Goal: Task Accomplishment & Management: Use online tool/utility

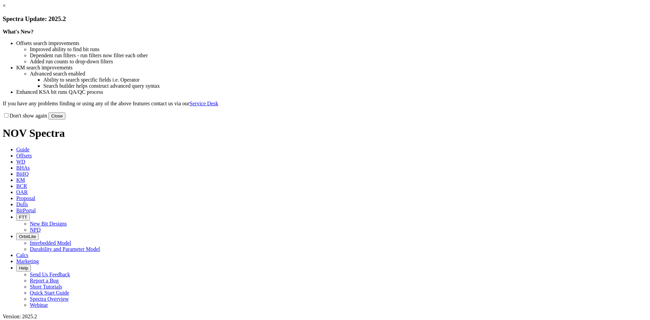
click at [6, 8] on link "×" at bounding box center [4, 6] width 3 height 6
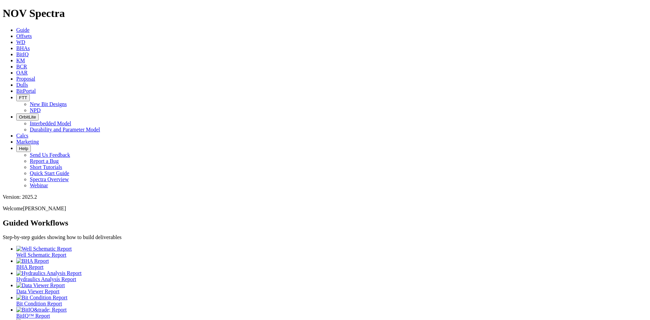
click at [32, 33] on link "Offsets" at bounding box center [24, 36] width 16 height 6
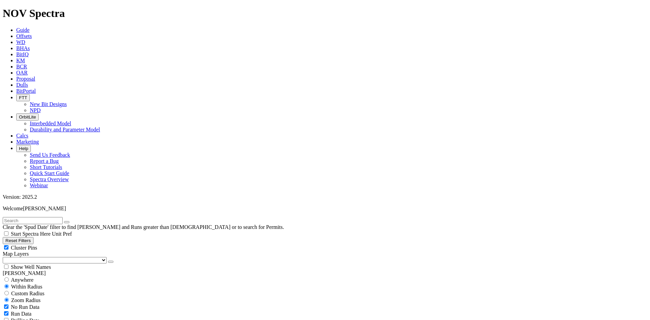
click at [108, 261] on button "button" at bounding box center [110, 262] width 5 height 2
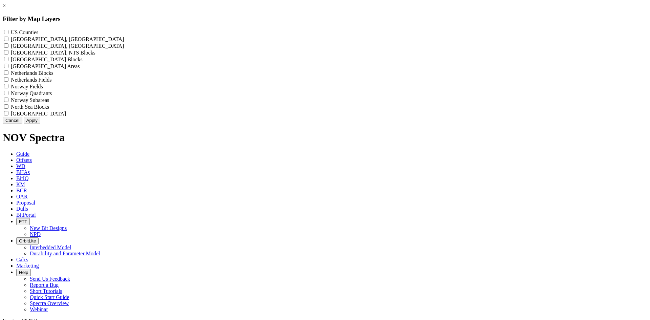
click at [38, 31] on label "US Counties - ()" at bounding box center [24, 32] width 27 height 6
click at [8, 31] on Counties "US Counties - ()" at bounding box center [6, 32] width 4 height 4
checkbox Counties "true"
click at [40, 124] on button "Apply" at bounding box center [32, 120] width 17 height 7
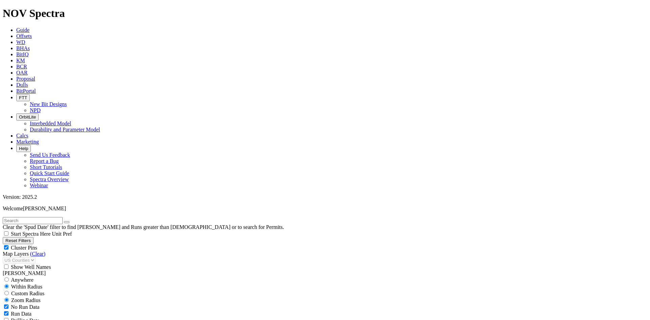
scroll to position [203, 0]
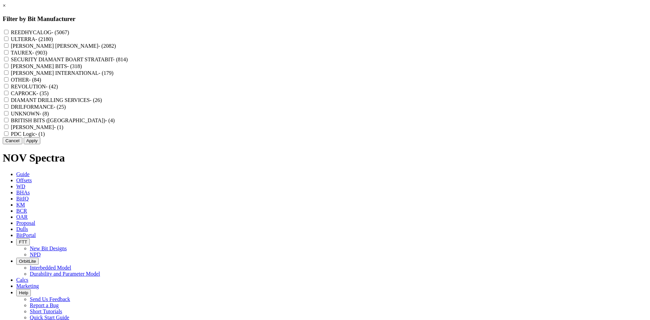
click at [69, 31] on label "REEDHYCALOG - (5067)" at bounding box center [40, 32] width 58 height 6
click at [8, 31] on input "REEDHYCALOG - (5067)" at bounding box center [6, 32] width 4 height 4
checkbox input "true"
click at [40, 144] on button "Apply" at bounding box center [32, 140] width 17 height 7
checkbox input "false"
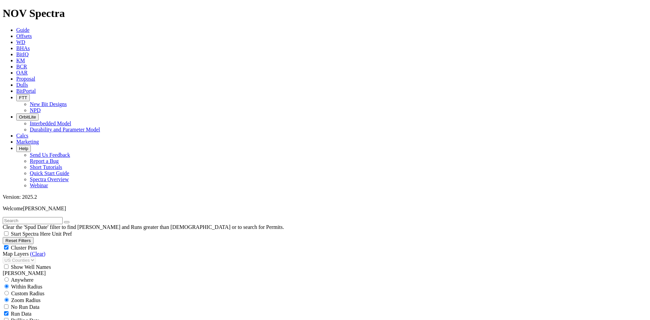
select select "? number:6.75 ?"
click at [101, 244] on div "Cluster Pins" at bounding box center [325, 247] width 645 height 7
checkbox input "false"
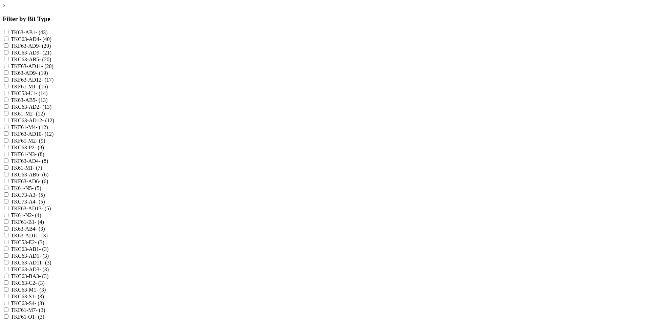
click at [51, 49] on label "TKF63-AD9 - (29)" at bounding box center [31, 46] width 40 height 6
click at [8, 48] on input "TKF63-AD9 - (29)" at bounding box center [6, 45] width 4 height 4
checkbox input "true"
click at [51, 56] on label "TKC63-AD9 - (21)" at bounding box center [31, 53] width 41 height 6
click at [8, 55] on input "TKC63-AD9 - (21)" at bounding box center [6, 52] width 4 height 4
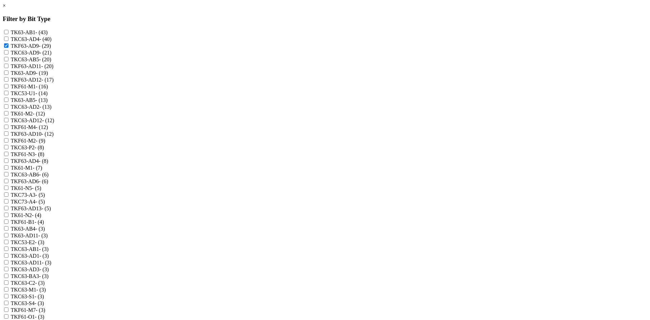
checkbox input "true"
click at [48, 76] on label "TK63-AD9 - (19)" at bounding box center [29, 73] width 37 height 6
click at [8, 75] on input "TK63-AD9 - (19)" at bounding box center [6, 72] width 4 height 4
checkbox input "true"
click at [54, 83] on label "TKF63-AD12 - (17)" at bounding box center [32, 80] width 43 height 6
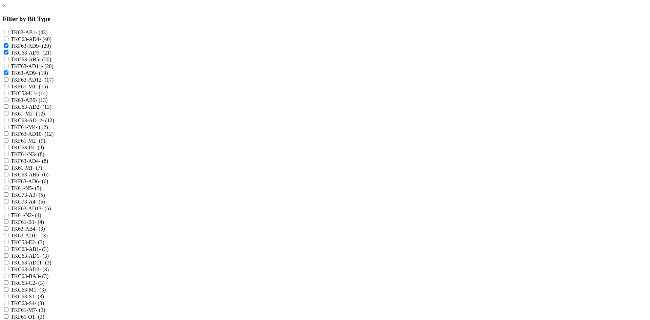
click at [8, 82] on input "TKF63-AD12 - (17)" at bounding box center [6, 79] width 4 height 4
checkbox input "true"
click at [51, 42] on label "TKC63-AD4 - (40)" at bounding box center [31, 39] width 41 height 6
click at [8, 41] on input "TKC63-AD4 - (40)" at bounding box center [6, 39] width 4 height 4
checkbox input "true"
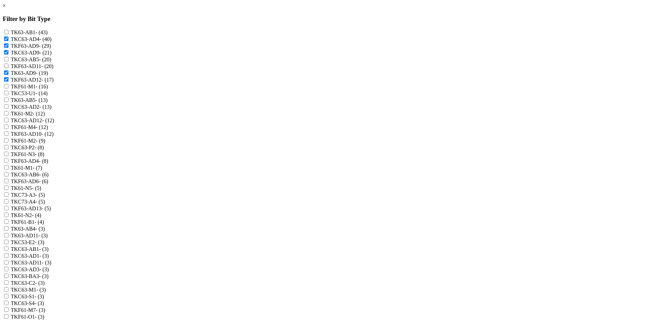
click at [54, 83] on label "TKF63-AD12 - (17)" at bounding box center [32, 80] width 43 height 6
click at [8, 82] on input "TKF63-AD12 - (17)" at bounding box center [6, 79] width 4 height 4
checkbox input "false"
click at [51, 110] on label "TKC63-AD2 - (13)" at bounding box center [31, 107] width 41 height 6
click at [8, 109] on input "TKC63-AD2 - (13)" at bounding box center [6, 106] width 4 height 4
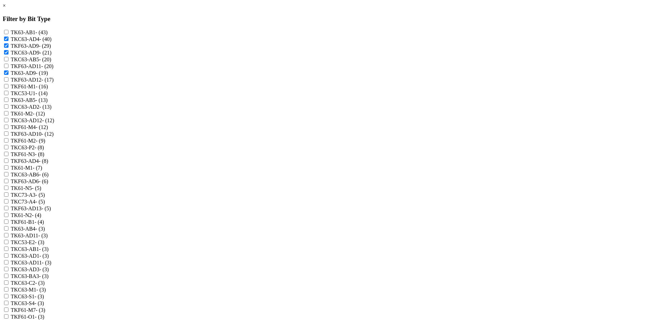
checkbox input "true"
click at [48, 164] on label "TKF63-AD4 - (8)" at bounding box center [30, 161] width 38 height 6
click at [8, 163] on input "TKF63-AD4 - (8)" at bounding box center [6, 160] width 4 height 4
checkbox input "true"
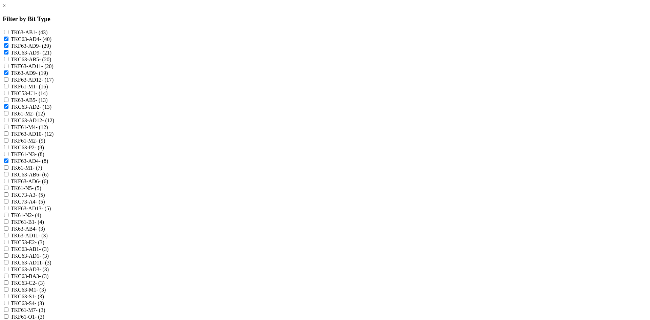
click at [51, 211] on label "TKF63-AD13 - (5)" at bounding box center [31, 209] width 40 height 6
click at [8, 210] on input "TKF63-AD13 - (5)" at bounding box center [6, 208] width 4 height 4
checkbox input "true"
click at [45, 226] on label "TK63-AB4 - (3)" at bounding box center [28, 229] width 34 height 6
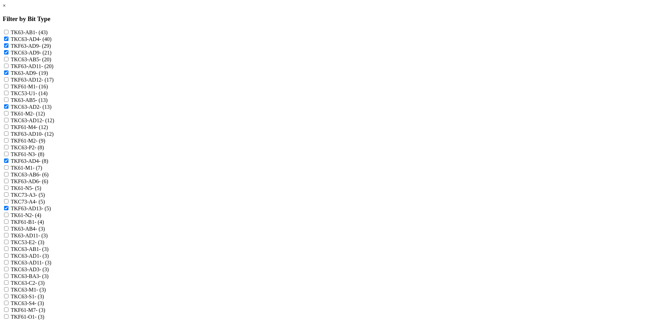
click at [8, 226] on input "TK63-AB4 - (3)" at bounding box center [6, 228] width 4 height 4
checkbox input "true"
click at [48, 233] on label "TK63-AD11 - (3)" at bounding box center [29, 236] width 37 height 6
click at [8, 233] on input "TK63-AD11 - (3)" at bounding box center [6, 235] width 4 height 4
checkbox input "true"
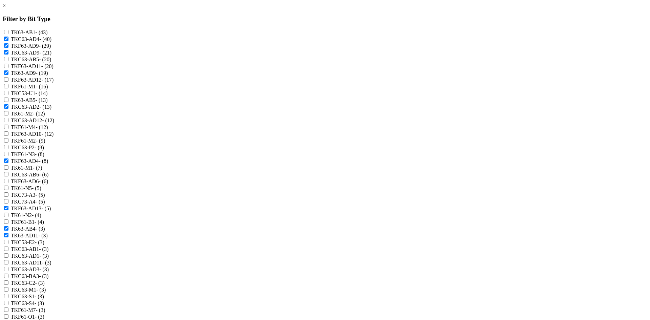
click at [49, 253] on label "TKC63-AD1 - (3)" at bounding box center [30, 256] width 38 height 6
click at [8, 253] on input "TKC63-AD1 - (3)" at bounding box center [6, 255] width 4 height 4
checkbox input "true"
click at [51, 260] on label "TKC63-AD11 - (3)" at bounding box center [31, 263] width 41 height 6
click at [8, 260] on input "TKC63-AD11 - (3)" at bounding box center [6, 262] width 4 height 4
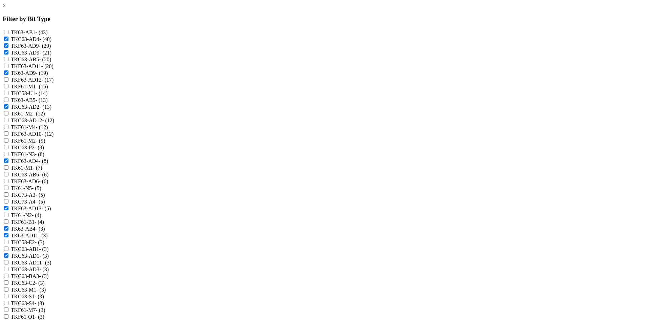
checkbox input "true"
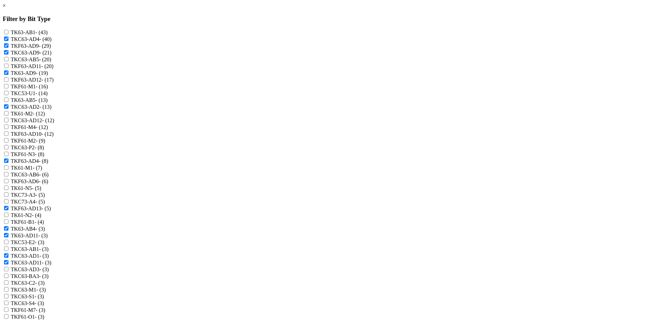
checkbox input "true"
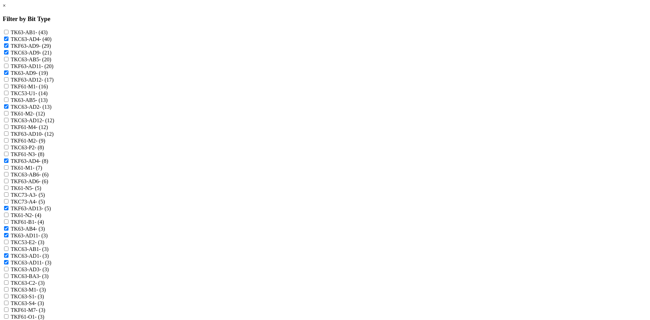
checkbox input "true"
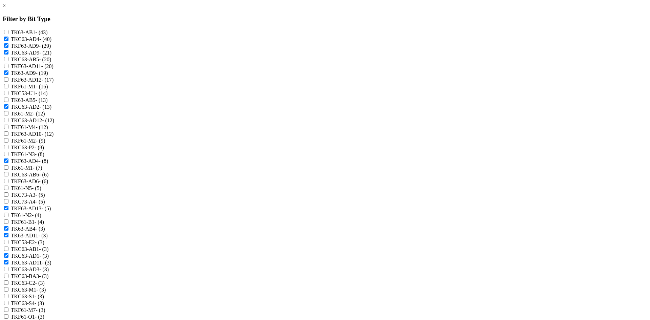
scroll to position [508, 0]
checkbox input "true"
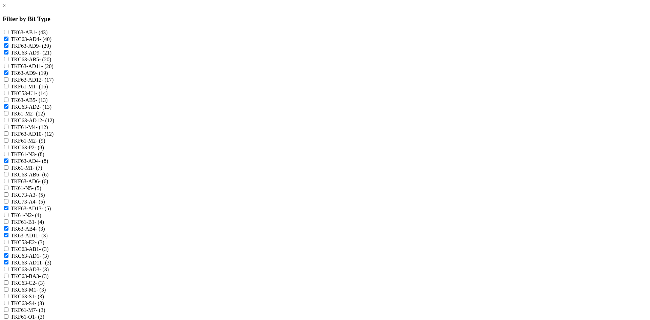
checkbox input "true"
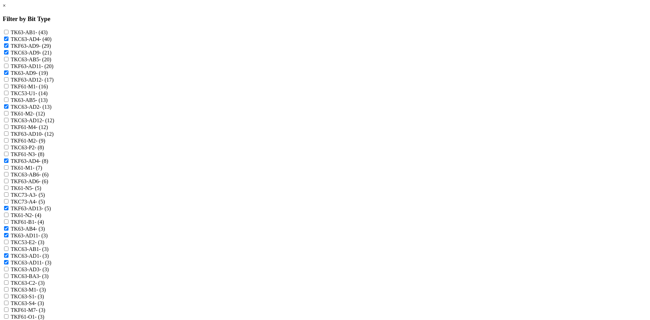
scroll to position [576, 0]
checkbox input "true"
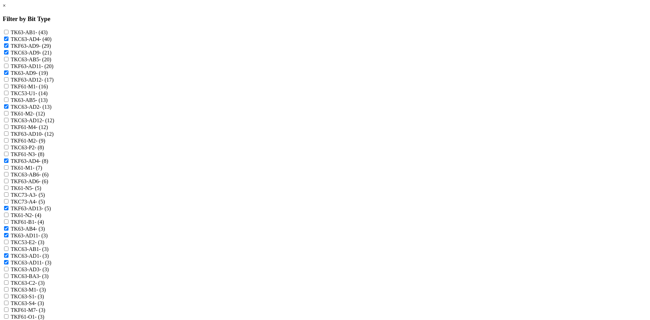
checkbox input "true"
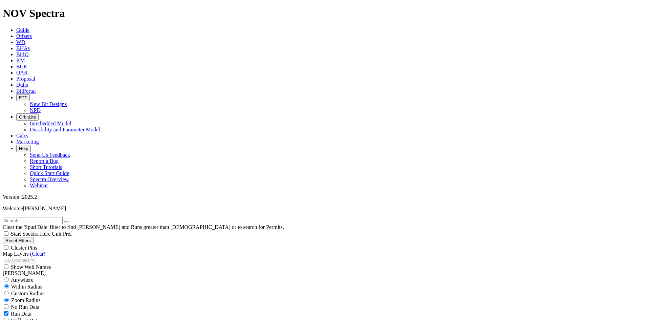
scroll to position [305, 0]
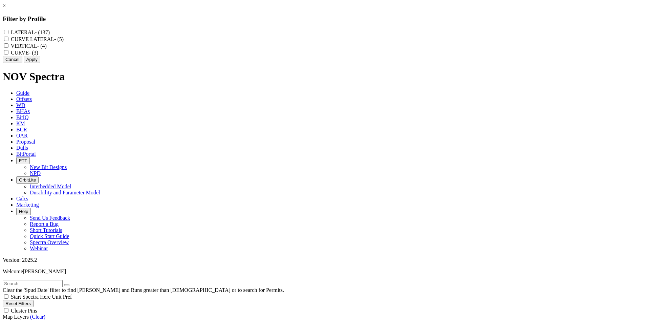
click at [64, 42] on label "CURVE LATERAL - (5)" at bounding box center [37, 39] width 53 height 6
click at [8, 41] on LATERAL "CURVE LATERAL - (5)" at bounding box center [6, 39] width 4 height 4
click at [64, 41] on label "CURVE LATERAL - (5)" at bounding box center [37, 39] width 53 height 6
click at [8, 41] on LATERAL "CURVE LATERAL - (5)" at bounding box center [6, 39] width 4 height 4
checkbox LATERAL "false"
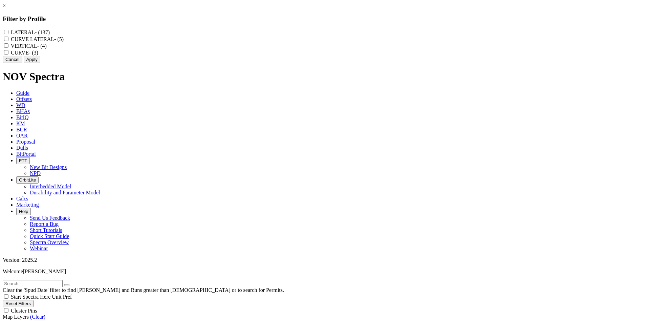
click at [38, 56] on label "CURVE - (3)" at bounding box center [24, 53] width 27 height 6
click at [8, 55] on input "CURVE - (3)" at bounding box center [6, 52] width 4 height 4
checkbox input "true"
click at [64, 42] on label "CURVE LATERAL - (5)" at bounding box center [37, 39] width 53 height 6
click at [8, 41] on LATERAL "CURVE LATERAL - (5)" at bounding box center [6, 39] width 4 height 4
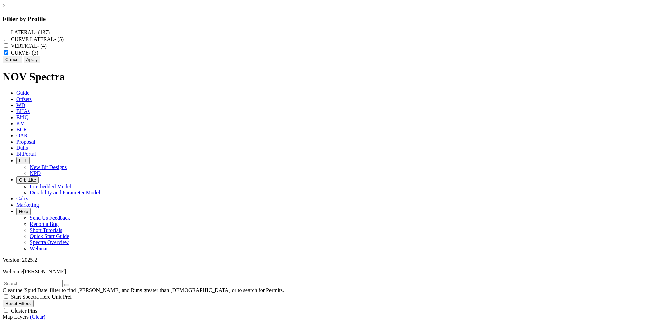
checkbox LATERAL "true"
click at [40, 63] on button "Apply" at bounding box center [32, 59] width 17 height 7
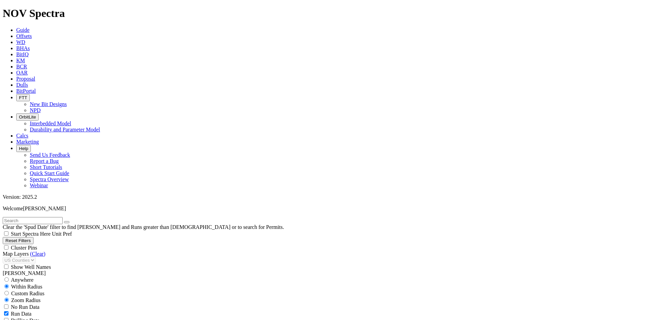
scroll to position [218, 0]
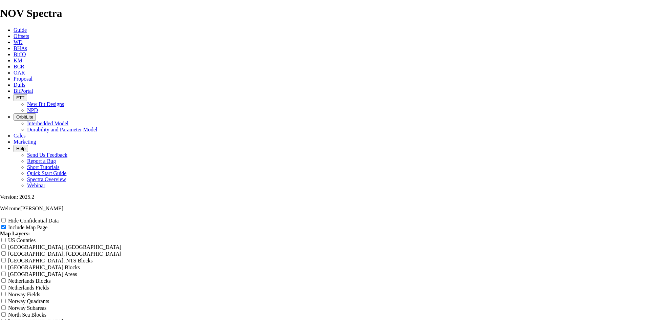
click at [59, 218] on label "Hide Confidential Data" at bounding box center [33, 221] width 50 height 6
click at [6, 218] on input "Hide Confidential Data" at bounding box center [3, 220] width 4 height 4
checkbox input "true"
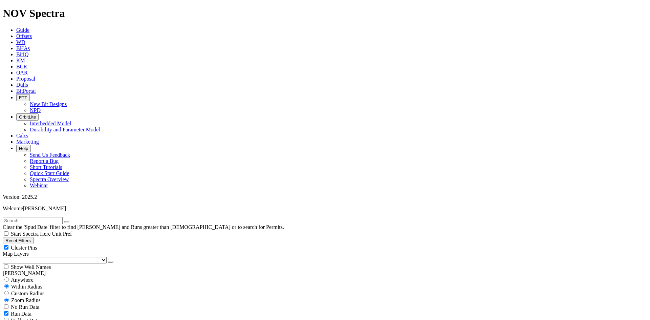
scroll to position [271, 0]
select select
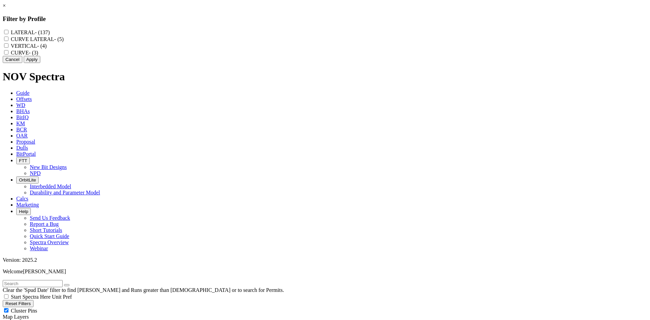
click at [6, 8] on link "×" at bounding box center [4, 6] width 3 height 6
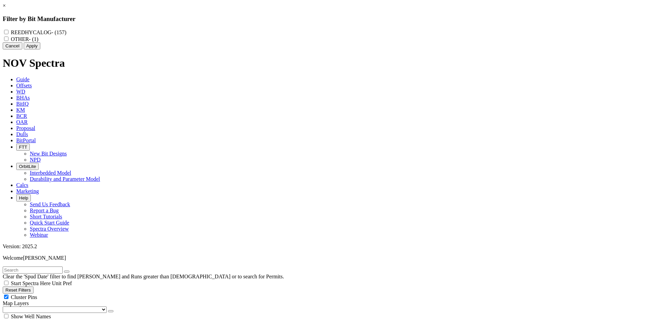
click at [66, 32] on label "REEDHYCALOG - (157)" at bounding box center [39, 32] width 56 height 6
click at [8, 32] on input "REEDHYCALOG - (157)" at bounding box center [6, 32] width 4 height 4
checkbox input "true"
click at [40, 49] on button "Apply" at bounding box center [32, 45] width 17 height 7
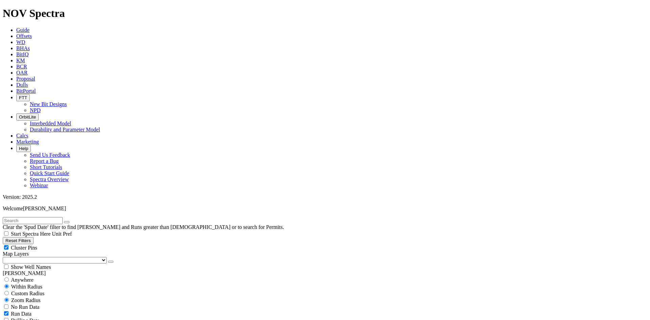
click at [37, 245] on span "Cluster Pins" at bounding box center [24, 248] width 26 height 6
checkbox input "false"
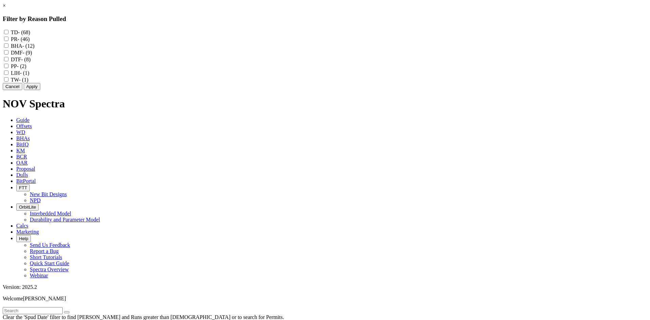
click at [6, 8] on link "×" at bounding box center [4, 6] width 3 height 6
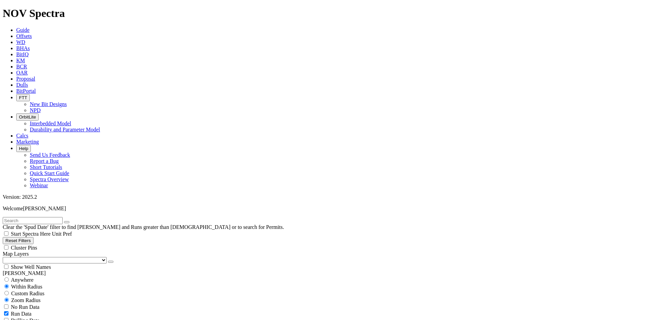
scroll to position [8162, 0]
